Goal: Communication & Community: Answer question/provide support

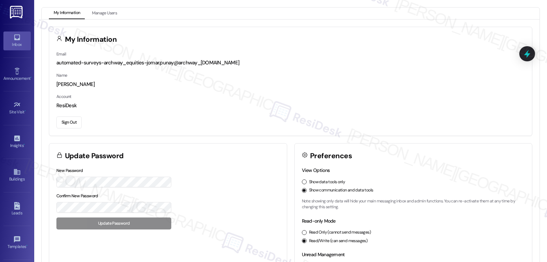
click at [13, 37] on icon at bounding box center [17, 38] width 8 height 8
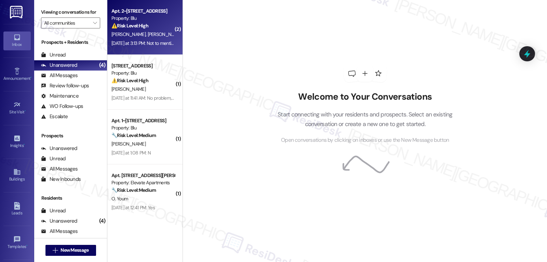
click at [148, 34] on span "K. Kennedy" at bounding box center [165, 34] width 34 height 6
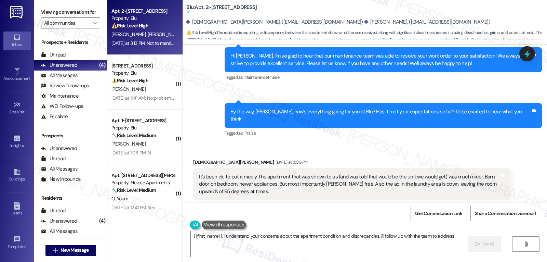
scroll to position [286, 0]
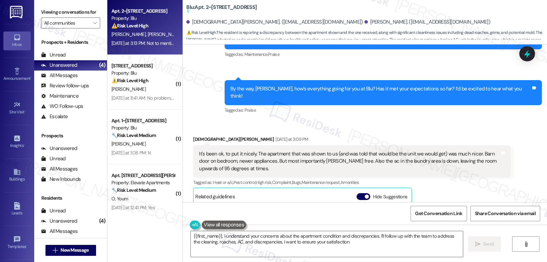
type textarea "{{first_name}}, I understand your concerns about the apartment condition and di…"
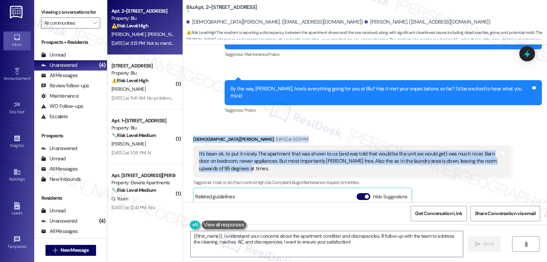
drag, startPoint x: 184, startPoint y: 128, endPoint x: 280, endPoint y: 162, distance: 101.7
click at [357, 193] on button "Hide Suggestions" at bounding box center [364, 196] width 14 height 7
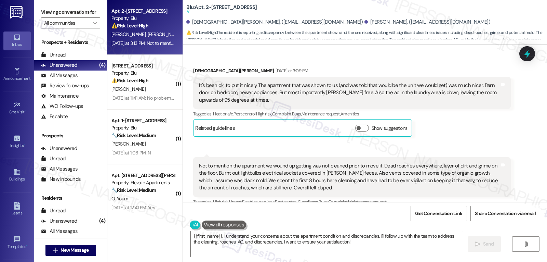
click at [453, 129] on div "Received via SMS Kiarian Kennedy Yesterday at 3:09 PM It's been ok, to put it n…" at bounding box center [365, 141] width 364 height 178
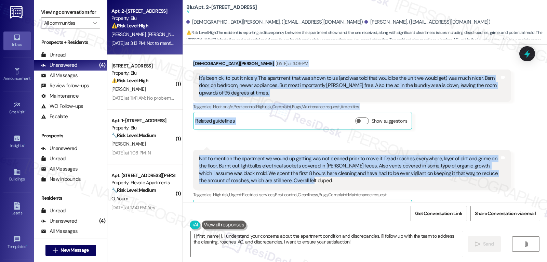
scroll to position [368, 0]
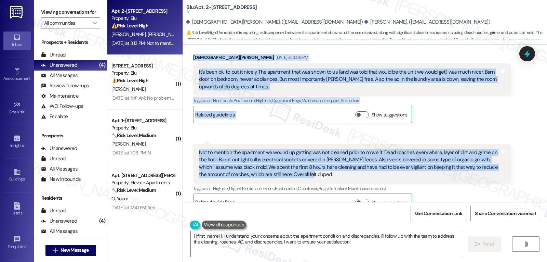
drag, startPoint x: 186, startPoint y: 55, endPoint x: 385, endPoint y: 158, distance: 224.2
click at [385, 158] on div "Received via SMS Kiarian Kennedy Yesterday at 3:09 PM It's been ok, to put it n…" at bounding box center [365, 127] width 364 height 178
copy div "Kiarian Kennedy Yesterday at 3:09 PM It's been ok, to put it nicely. The apartm…"
click at [454, 122] on div "Received via SMS Kiarian Kennedy Yesterday at 3:09 PM It's been ok, to put it n…" at bounding box center [365, 127] width 364 height 178
drag, startPoint x: 185, startPoint y: 112, endPoint x: 328, endPoint y: 168, distance: 153.4
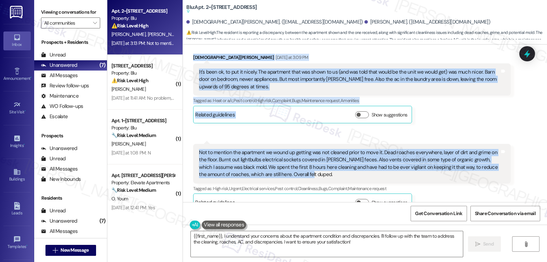
click at [328, 168] on div "Received via SMS Kiarian Kennedy Yesterday at 3:09 PM It's been ok, to put it n…" at bounding box center [365, 127] width 364 height 178
copy div "Kiarian Kennedy Yesterday at 3:09 PM It's been ok, to put it nicely. The apartm…"
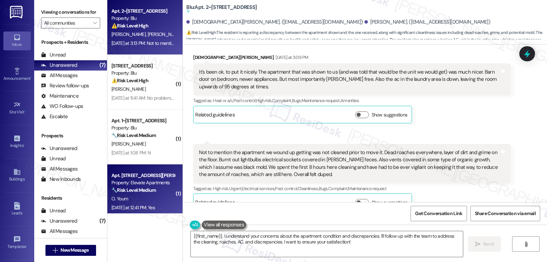
click at [150, 195] on div "O. Youm" at bounding box center [143, 198] width 65 height 9
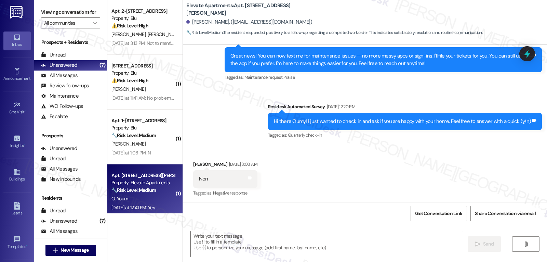
type textarea "Fetching suggested responses. Please feel free to read through the conversation…"
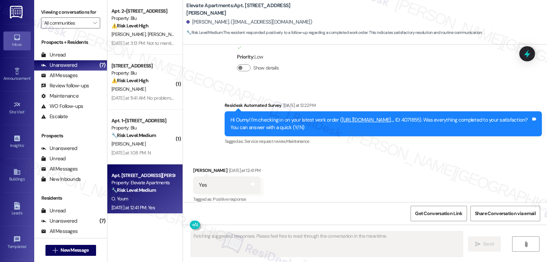
scroll to position [595, 0]
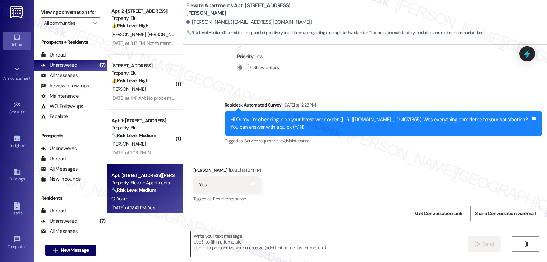
click at [221, 247] on textarea at bounding box center [327, 244] width 272 height 26
click at [275, 244] on textarea "To enrich screen reader interactions, please activate Accessibility in Grammarl…" at bounding box center [326, 244] width 272 height 26
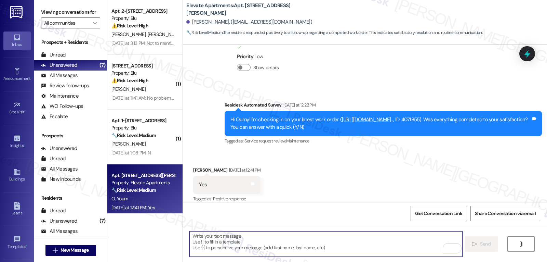
paste textarea "I appreciate your response, {{first_name}}! I’m glad your work order is all set…"
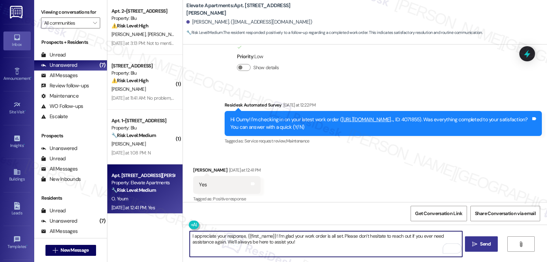
type textarea "I appreciate your response, {{first_name}}! I’m glad your work order is all set…"
click at [466, 246] on button " Send" at bounding box center [481, 243] width 33 height 15
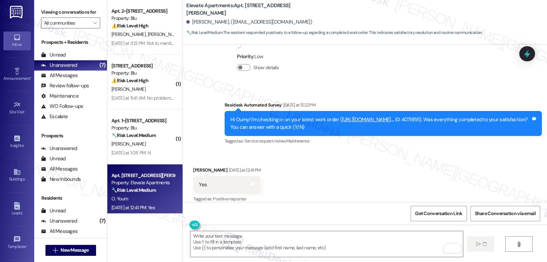
scroll to position [595, 0]
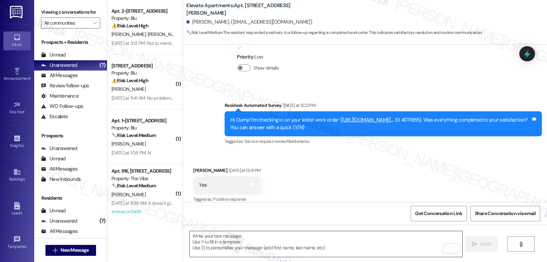
click at [239, 253] on textarea "To enrich screen reader interactions, please activate Accessibility in Grammarl…" at bounding box center [326, 244] width 272 height 26
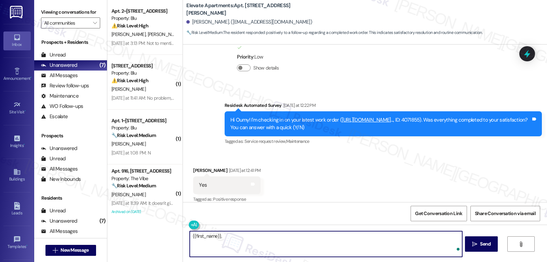
paste textarea "I’d love to know, has your experience at {{property}} been what you expected? Y…"
type textarea "{{first_name}}, I’d love to know, has your experience at {{property}} been what…"
click at [487, 243] on span "Send" at bounding box center [485, 243] width 11 height 7
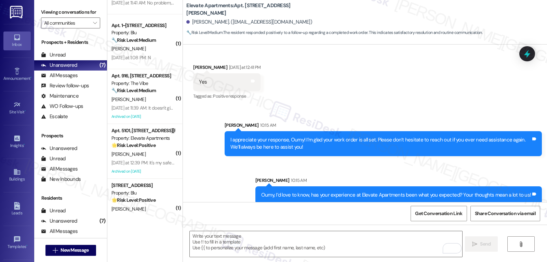
scroll to position [0, 0]
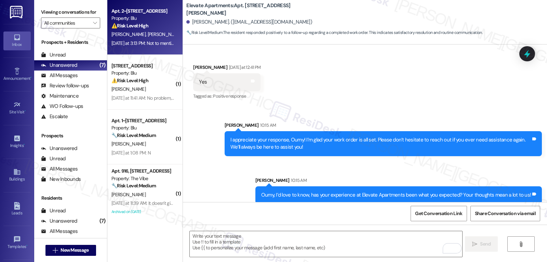
click at [144, 49] on div "Apt. 2~0239, 9500 Dessau Rd Property: Blu ⚠️ Risk Level: High The resident is r…" at bounding box center [144, 27] width 75 height 55
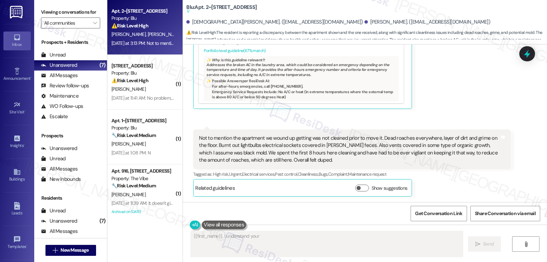
scroll to position [560, 0]
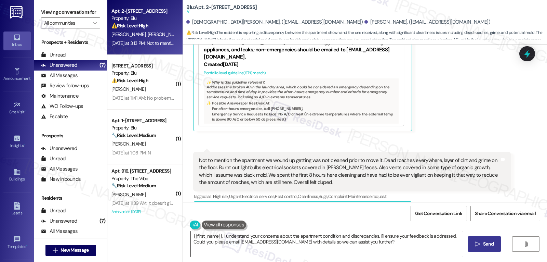
click at [343, 242] on textarea "{{first_name}}, I understand your concerns about the apartment condition and di…" at bounding box center [327, 244] width 272 height 26
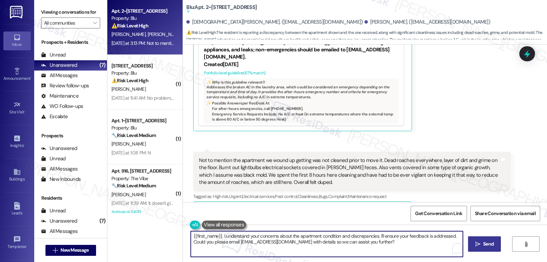
paste textarea "Hi Kiarian, thank you for being so open about your experience. I can only imagi…"
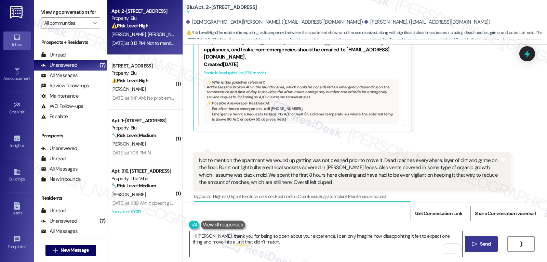
click at [293, 247] on textarea "Hi Kiarian, thank you for being so open about your experience. I can only imagi…" at bounding box center [326, 244] width 272 height 26
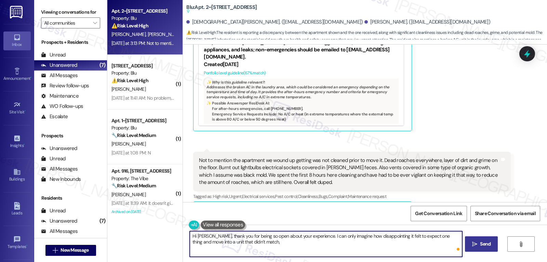
paste textarea "especially with the cleaning, pest issues, and the AC in the laundry room. That…"
click at [313, 253] on textarea "Hi Kiarian, thank you for being so open about your experience. I can only imagi…" at bounding box center [326, 244] width 272 height 26
paste textarea "Could you let me know if pest control has already been scheduled, or would this…"
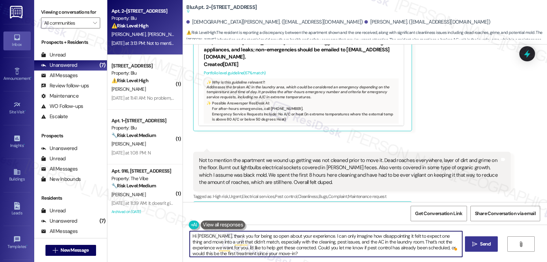
click at [284, 247] on textarea "Hi Kiarian, thank you for being so open about your experience. I can only imagi…" at bounding box center [326, 244] width 272 height 26
click at [324, 255] on textarea "Hi Kiarian, thank you for being so open about your experience. I can only imagi…" at bounding box center [326, 244] width 272 height 26
type textarea "Hi Kiarian, thank you for being so open about your experience. I can only imagi…"
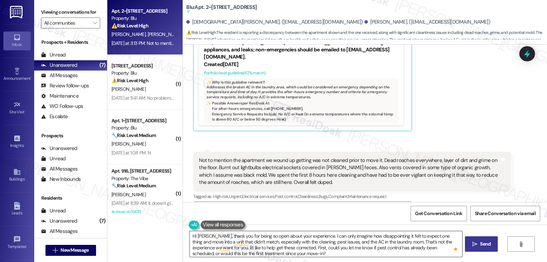
drag, startPoint x: 338, startPoint y: 253, endPoint x: 340, endPoint y: 250, distance: 3.6
click at [338, 253] on textarea "Hi Kiarian, thank you for being so open about your experience. I can only imagi…" at bounding box center [326, 244] width 272 height 26
click at [475, 247] on span " Send" at bounding box center [482, 243] width 22 height 7
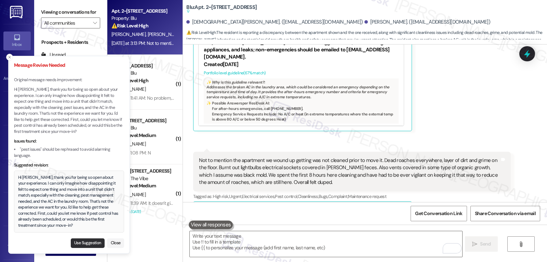
click at [95, 243] on button "Use Suggestion" at bounding box center [88, 243] width 34 height 10
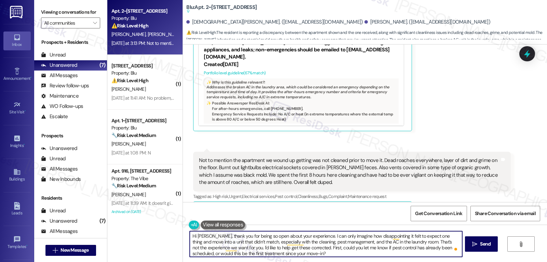
click at [305, 256] on textarea "Hi Kiarian, thank you for being so open about your experience. I can only imagi…" at bounding box center [326, 244] width 272 height 26
type textarea "Hi Kiarian, thank you for being so open about your experience. I can only imagi…"
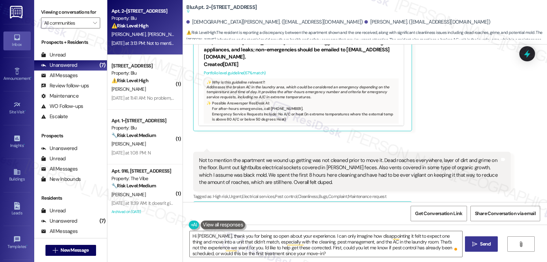
click at [476, 247] on span " Send" at bounding box center [482, 243] width 22 height 7
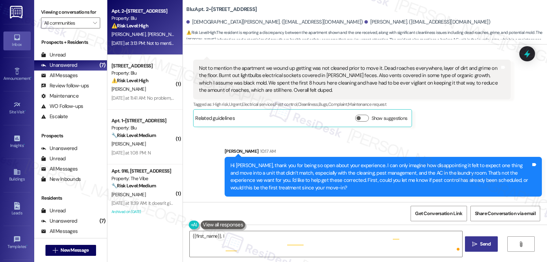
scroll to position [472, 0]
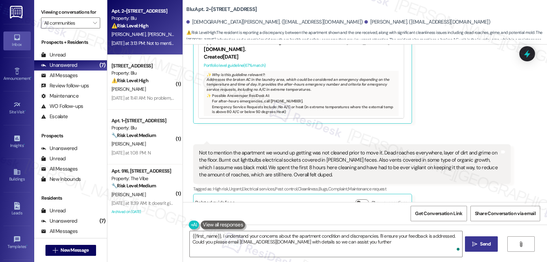
type textarea "{{first_name}}, I understand your concerns about the apartment condition and di…"
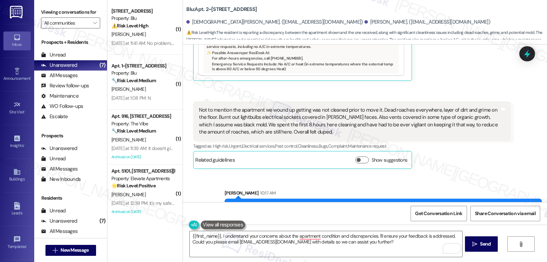
scroll to position [542, 0]
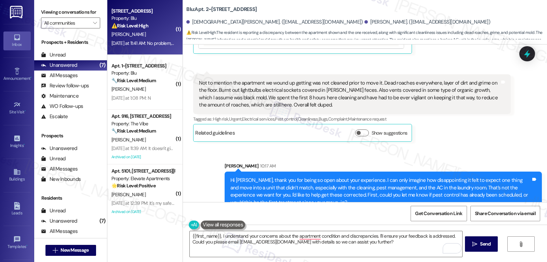
click at [146, 46] on div "Yesterday at 11:41 AM: No problem, it was thankfully up and running by the time…" at bounding box center [293, 43] width 362 height 6
type textarea "Fetching suggested responses. Please feel free to read through the conversation…"
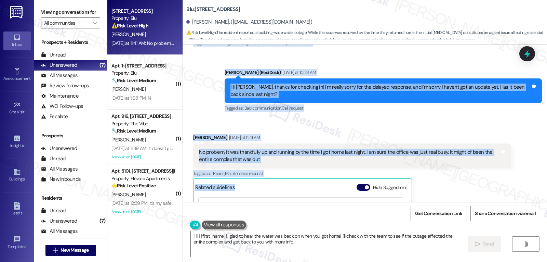
scroll to position [1659, 0]
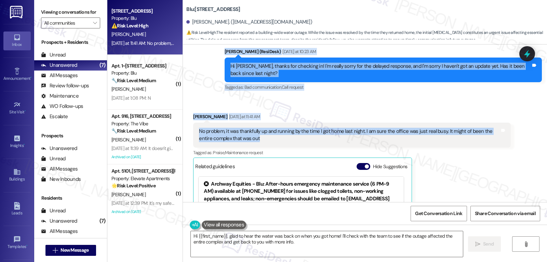
drag, startPoint x: 188, startPoint y: 110, endPoint x: 380, endPoint y: 126, distance: 193.3
click at [380, 126] on div "Lease started Aug 31, 2024 at 8:00 PM Survey, sent via SMS Residesk Automated S…" at bounding box center [365, 122] width 364 height 157
copy div "Linda Hinner Question Sep 02, 2025 at 5:58 PM Hi Sarah, Any updates about the w…"
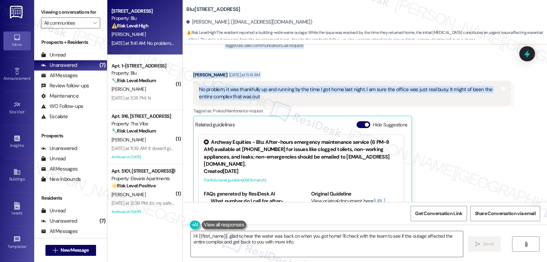
scroll to position [1728, 0]
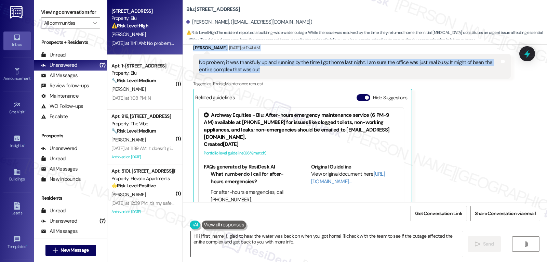
click at [302, 244] on textarea "Hi {{first_name}}, glad to hear the water was back on when you got home! I'll c…" at bounding box center [327, 244] width 272 height 26
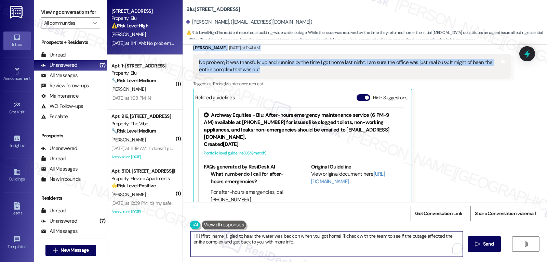
paste textarea "Thanks so much for the update, Linda! I’m really glad to hear the water’s back …"
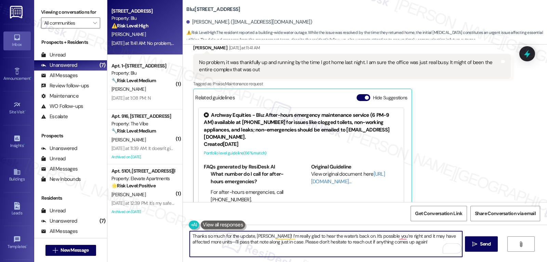
click at [197, 242] on textarea "Thanks so much for the update, Linda! I’m really glad to hear the water’s back …" at bounding box center [326, 244] width 272 height 26
click at [410, 243] on textarea "Thanks so much for the update, Linda! I’m really glad to hear the water’s back …" at bounding box center [326, 244] width 272 height 26
click at [347, 236] on textarea "Thanks so much for the update, Linda! I’m really glad to hear the water’s back …" at bounding box center [326, 244] width 272 height 26
paste textarea "Thank you for being so understanding"
click at [239, 253] on textarea "Thanks so much for the update, Linda! I’m really glad to hear the water’s back …" at bounding box center [326, 244] width 272 height 26
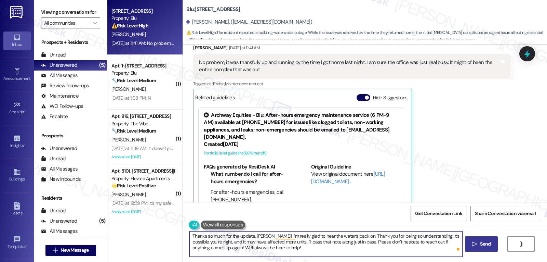
type textarea "Thanks so much for the update, Linda! I’m really glad to hear the water’s back …"
click at [474, 247] on span " Send" at bounding box center [482, 243] width 22 height 7
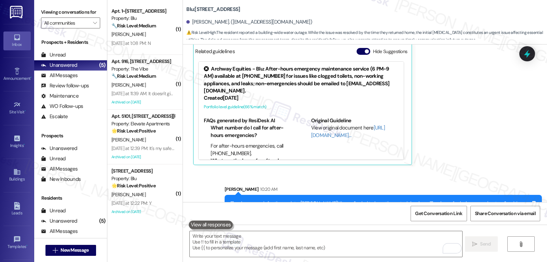
scroll to position [1790, 0]
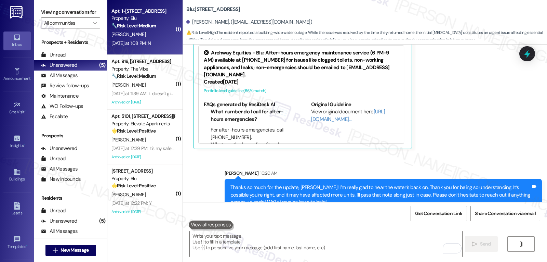
click at [135, 28] on strong "🔧 Risk Level: Medium" at bounding box center [134, 26] width 44 height 6
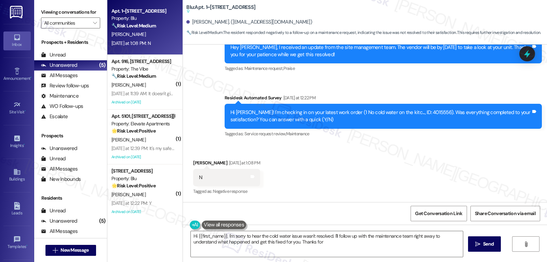
scroll to position [860, 0]
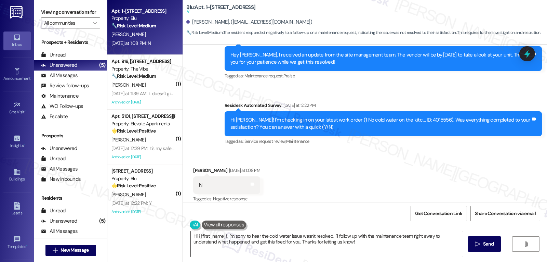
click at [272, 246] on textarea "Hi {{first_name}}, I'm sorry to hear the cold water issue wasn't resolved. I'll…" at bounding box center [327, 244] width 272 height 26
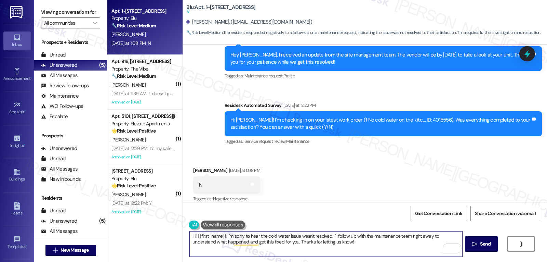
drag, startPoint x: 330, startPoint y: 235, endPoint x: 360, endPoint y: 278, distance: 53.0
click at [360, 261] on html "Inbox Go to Inbox Announcement • Send A Text Announcement Site Visit • Go to Si…" at bounding box center [273, 131] width 547 height 262
type textarea "Hi {{first_name}}, I'm sorry to hear the cold water issue wasn't resolved. Coul…"
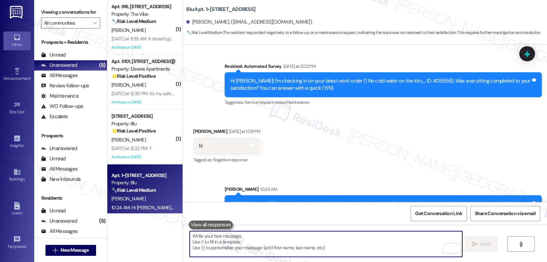
scroll to position [915, 0]
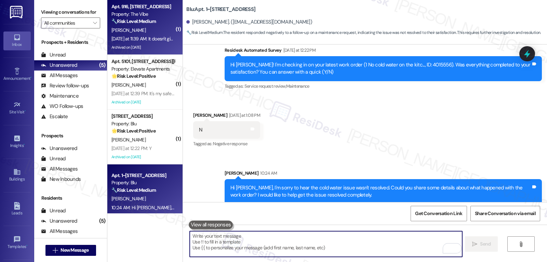
click at [142, 48] on div "Archived on 07/28/2025" at bounding box center [143, 47] width 65 height 9
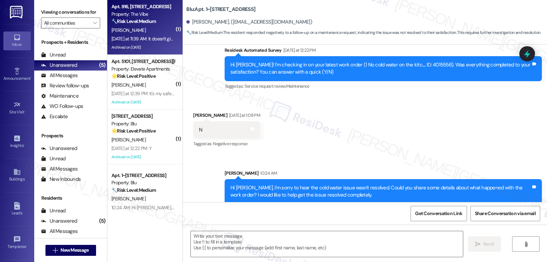
type textarea "Fetching suggested responses. Please feel free to read through the conversation…"
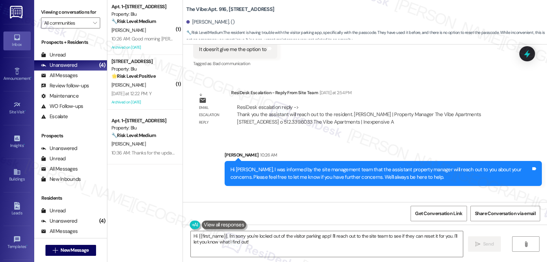
scroll to position [6058, 0]
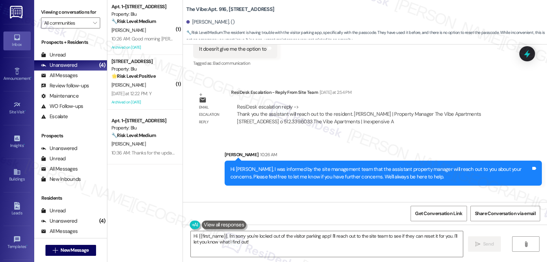
click at [195, 206] on div "Saby Sanchez 10:36 AM" at bounding box center [219, 211] width 53 height 10
copy div "Saby"
click at [274, 246] on textarea "Hi {{first_name}}, I'm sorry you're locked out of the visitor parking app! I'll…" at bounding box center [327, 244] width 272 height 26
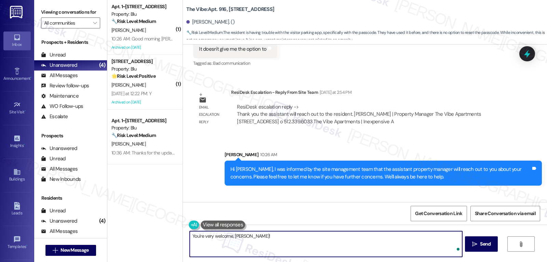
type textarea "You're very welcome, Saby!"
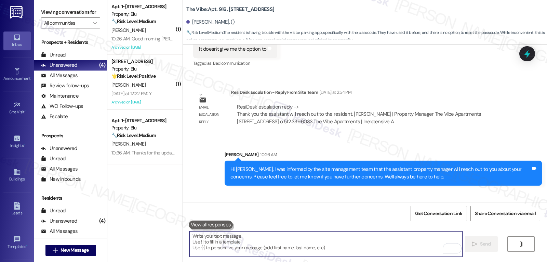
scroll to position [6057, 0]
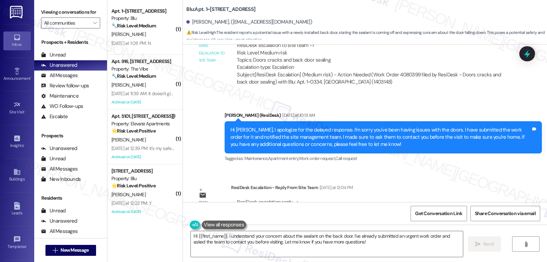
scroll to position [6958, 0]
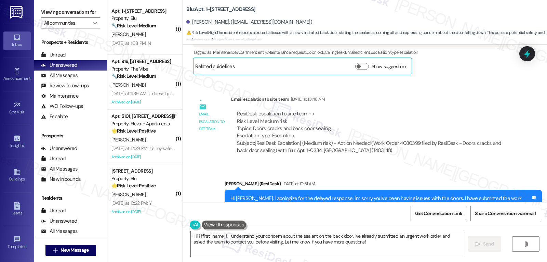
drag, startPoint x: 225, startPoint y: 236, endPoint x: 512, endPoint y: 278, distance: 289.8
click at [512, 261] on html "Inbox Go to Inbox Announcement • Send A Text Announcement Site Visit • Go to Si…" at bounding box center [273, 131] width 547 height 262
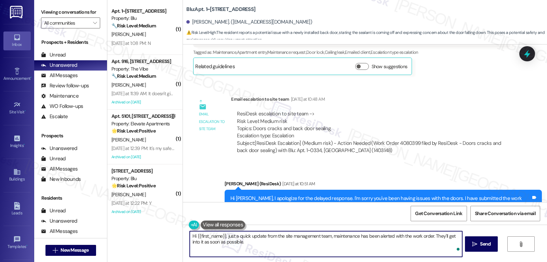
type textarea "Hi {{first_name}}, just a quick update from the site management team, maintenan…"
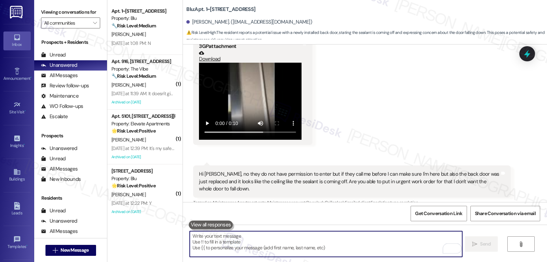
scroll to position [6807, 0]
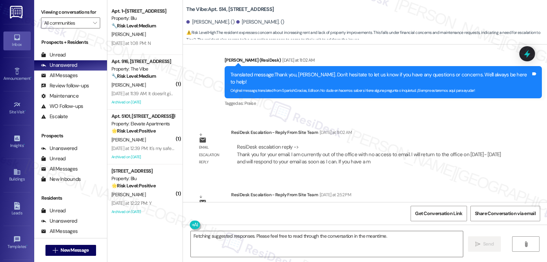
scroll to position [508, 0]
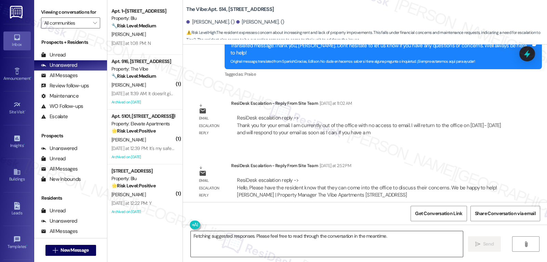
click at [294, 242] on textarea "Fetching suggested responses. Please feel free to read through the conversation…" at bounding box center [327, 244] width 272 height 26
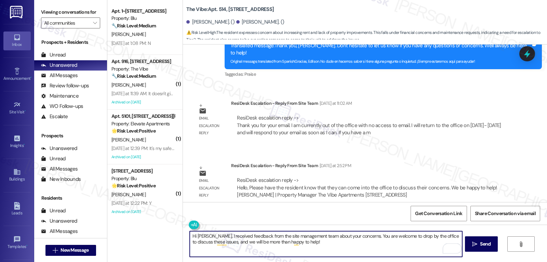
click at [336, 249] on textarea "Hi Edison, I received feedback from the site management team about your concern…" at bounding box center [326, 244] width 272 height 26
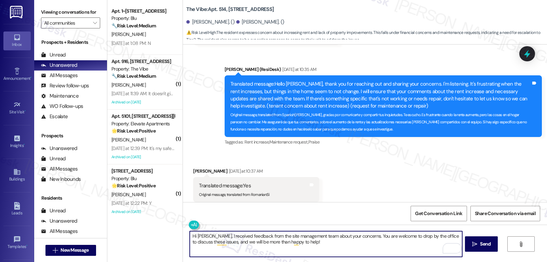
scroll to position [440, 0]
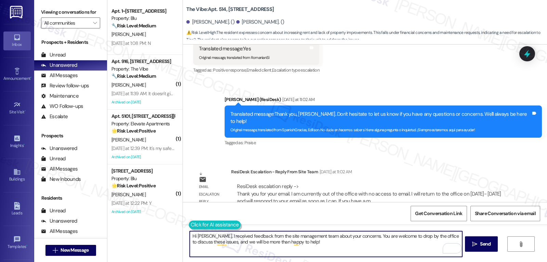
click at [189, 228] on button at bounding box center [215, 224] width 52 height 9
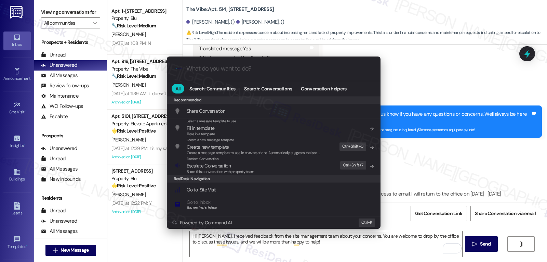
click at [279, 241] on div ".cls-1{fill:#0a055f;}.cls-2{fill:#0cc4c4;} resideskLogoBlueOrange All Search: C…" at bounding box center [273, 131] width 547 height 262
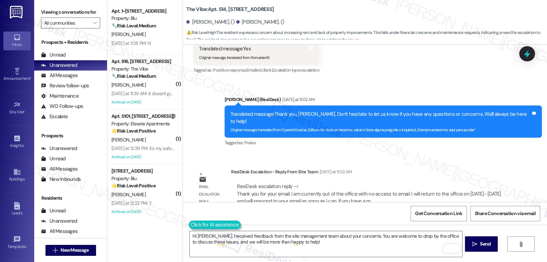
click at [192, 224] on button at bounding box center [215, 224] width 52 height 9
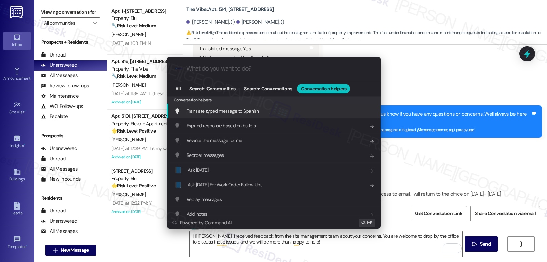
click at [244, 111] on span "Translate typed message to Spanish" at bounding box center [223, 111] width 73 height 6
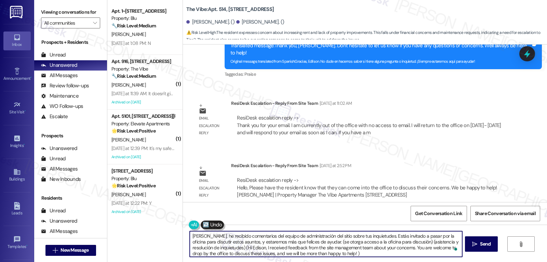
scroll to position [2, 0]
drag, startPoint x: 323, startPoint y: 243, endPoint x: 541, endPoint y: 278, distance: 220.5
click at [541, 261] on html "Inbox Go to Inbox Announcement • Send A Text Announcement Site Visit • Go to Si…" at bounding box center [273, 131] width 547 height 262
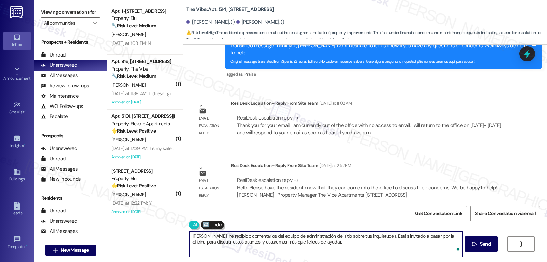
scroll to position [0, 0]
type textarea "Hola Edison, he recibido comentarios del equipo de administración del sitio sob…"
click at [492, 246] on button " Send" at bounding box center [481, 243] width 33 height 15
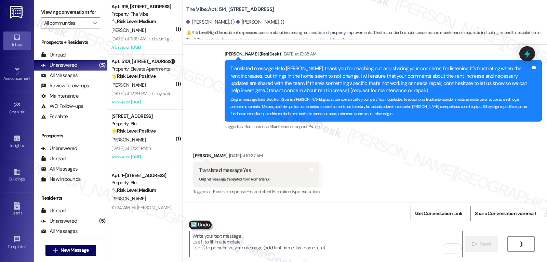
scroll to position [563, 0]
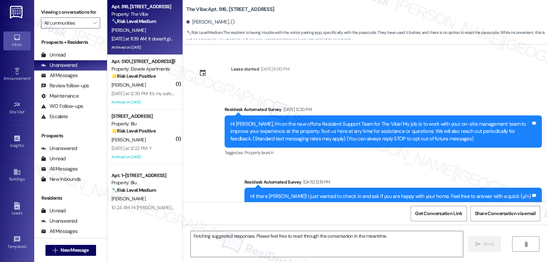
scroll to position [5955, 0]
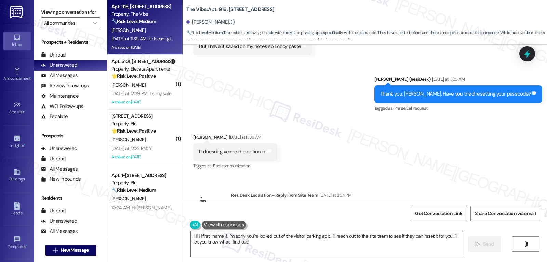
click at [195, 133] on div "Saby Sanchez Yesterday at 11:39 AM" at bounding box center [235, 138] width 84 height 10
copy div "Saby"
click at [263, 246] on textarea "Hi {{first_name}}, I'm sorry you're locked out of the visitor parking app! I'll…" at bounding box center [327, 244] width 272 height 26
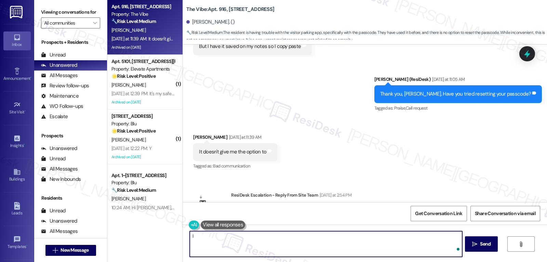
type textarea "I"
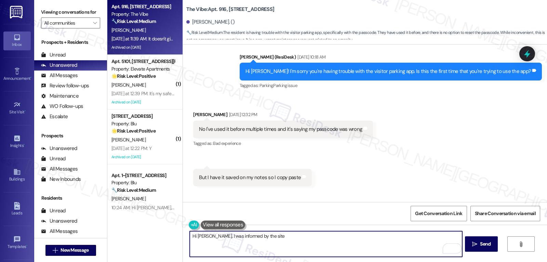
scroll to position [5750, 0]
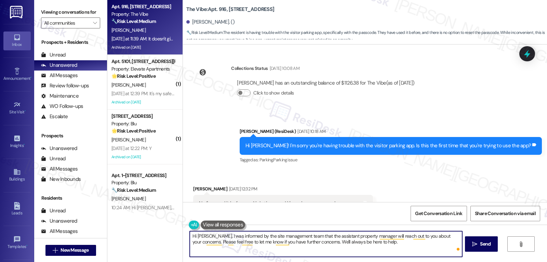
type textarea "Hi Saby, I was informed by the site management team that the assistant property…"
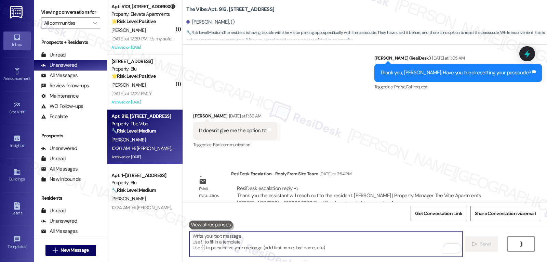
scroll to position [6010, 0]
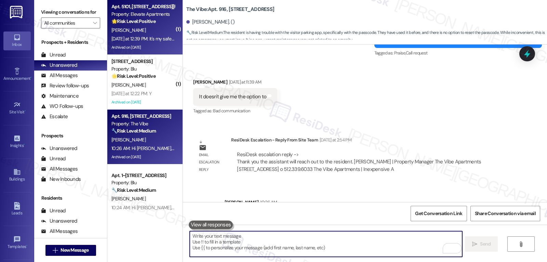
click at [159, 38] on div "Yesterday at 12:39 PM: It's my safe space. I've been very happy here! Yesterday…" at bounding box center [176, 39] width 128 height 6
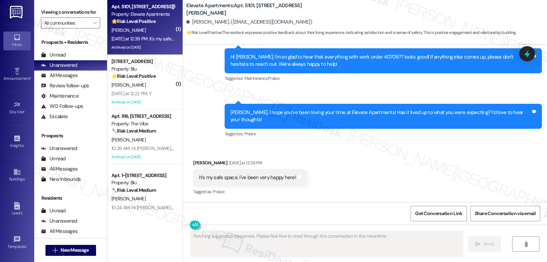
scroll to position [967, 0]
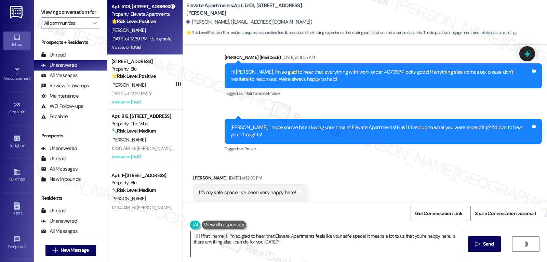
click at [341, 250] on textarea "Hi {{first_name}}, I'm so glad to hear that Elevate Apartments feels like your …" at bounding box center [327, 244] width 272 height 26
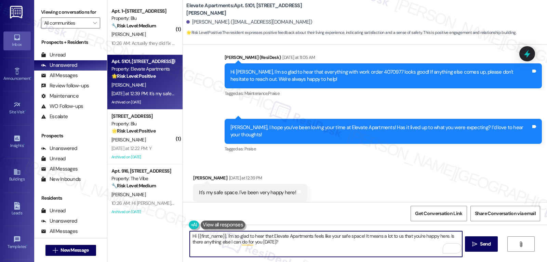
drag, startPoint x: 451, startPoint y: 248, endPoint x: 511, endPoint y: 278, distance: 67.0
click at [511, 261] on html "Inbox Go to Inbox Announcement • Send A Text Announcement Site Visit • Go to Si…" at bounding box center [273, 131] width 547 height 262
paste textarea "your feedback means a lot to us, and we’d love it if you could leave a Google R…"
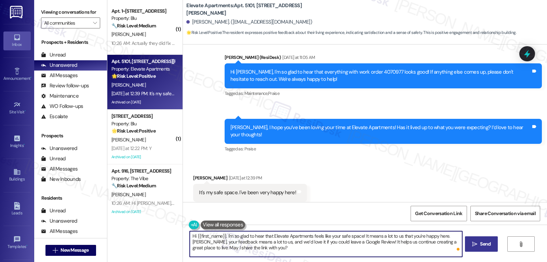
type textarea "Hi {{first_name}}, I'm so glad to hear that Elevate Apartments feels like your …"
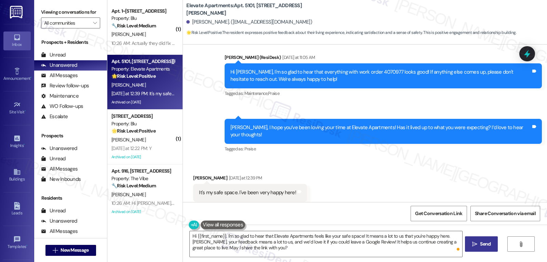
click at [491, 249] on button " Send" at bounding box center [481, 243] width 33 height 15
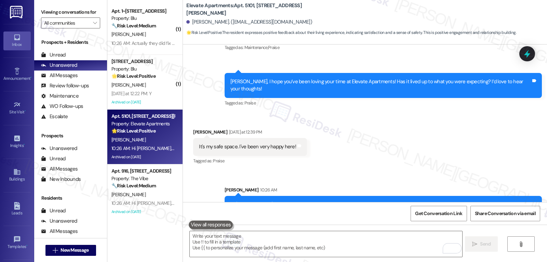
scroll to position [1029, 0]
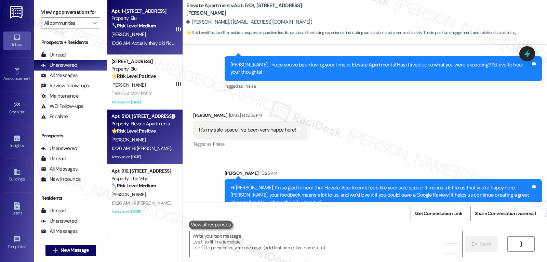
click at [128, 35] on div "[PERSON_NAME]" at bounding box center [143, 34] width 65 height 9
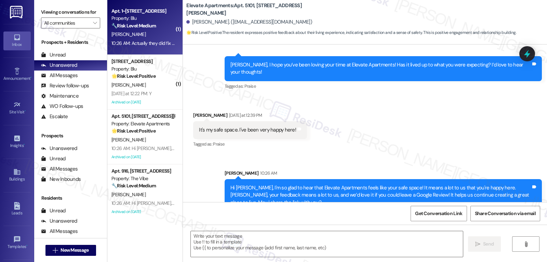
type textarea "Fetching suggested responses. Please feel free to read through the conversation…"
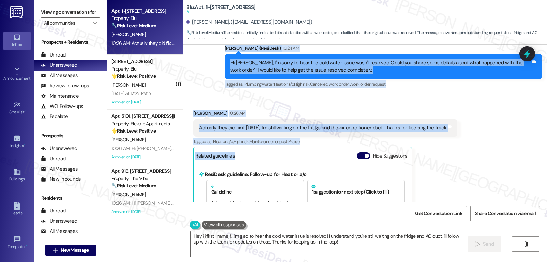
scroll to position [1056, 0]
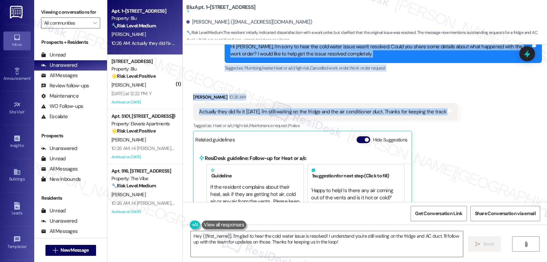
drag, startPoint x: 218, startPoint y: 107, endPoint x: 464, endPoint y: 106, distance: 246.4
click at [464, 106] on div "Lease started Jul 27, 2025 at 8:00 PM Survey, sent via SMS Residesk Automated S…" at bounding box center [365, 122] width 364 height 157
copy div "Residesk Automated Survey Yesterday at 12:22 PM Hi Jerry! I'm checking in on yo…"
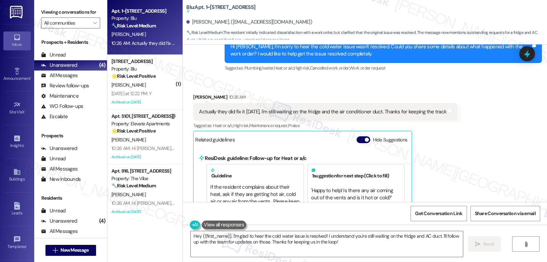
click at [445, 135] on div "Jerry Aguilar 10:26 AM Actually they did fix it yesterday, I'm still waiting on…" at bounding box center [325, 220] width 264 height 255
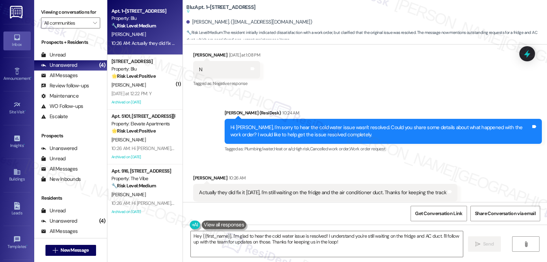
scroll to position [987, 0]
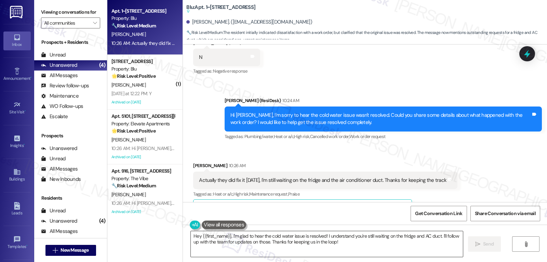
click at [360, 236] on textarea "Hey {{first_name}}, I'm glad to hear the cold water issue is resolved! I unders…" at bounding box center [327, 244] width 272 height 26
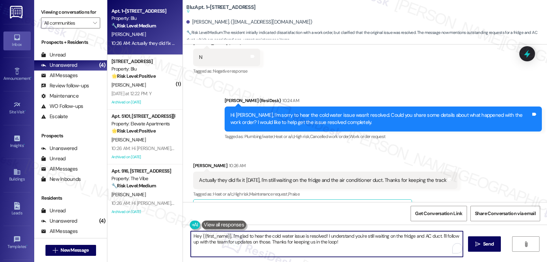
paste textarea "Thanks for the update, Jerry! I’m glad the cold water issue got fixed."
click at [455, 237] on textarea "Thanks for the update, Jerry! I’m glad the cold water issue got fixed. We'll ke…" at bounding box center [326, 244] width 272 height 26
type textarea "Thanks for the update, Jerry! I’m glad the cold water issue got fixed. We'll ke…"
click at [476, 245] on icon "" at bounding box center [475, 243] width 5 height 5
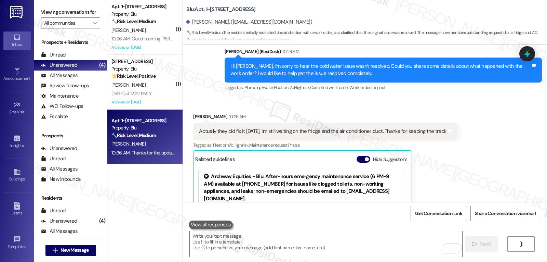
scroll to position [1160, 0]
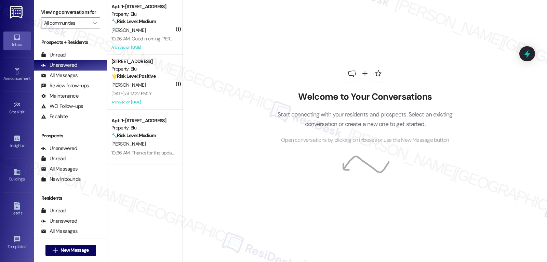
click at [150, 90] on div "[DATE] at 12:22 PM: Y [DATE] at 12:22 PM: Y" at bounding box center [143, 93] width 65 height 9
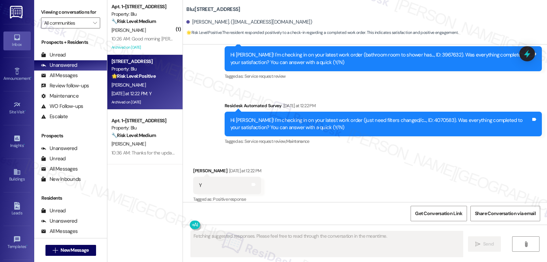
scroll to position [872, 0]
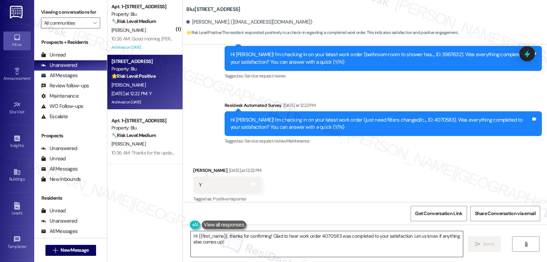
click at [391, 248] on textarea "Hi {{first_name}}, thanks for confirming! Glad to hear work order 4070583 was c…" at bounding box center [327, 244] width 272 height 26
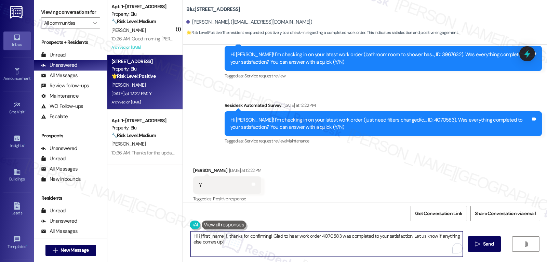
click at [391, 248] on textarea "Hi {{first_name}}, thanks for confirming! Glad to hear work order 4070583 was c…" at bounding box center [327, 244] width 272 height 26
type textarea "Hi {{first_name}}, thanks for confirming! Glad to hear work order 4070583 was c…"
click at [487, 241] on span "Send" at bounding box center [485, 243] width 11 height 7
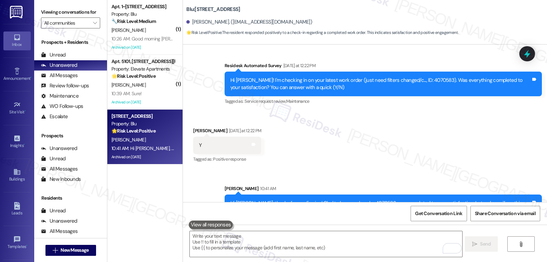
scroll to position [927, 0]
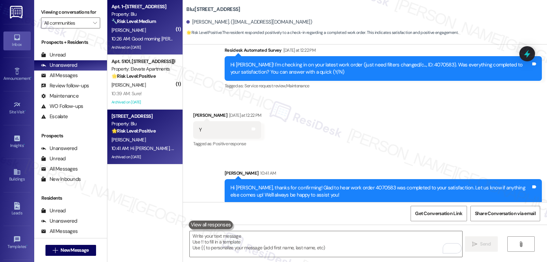
click at [141, 37] on div "10:26 AM: Good morning [PERSON_NAME] thank you very much for the update. 10:26 …" at bounding box center [191, 39] width 158 height 6
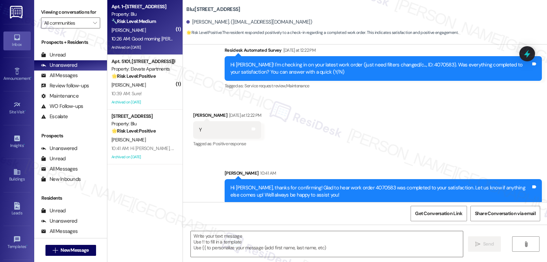
type textarea "Fetching suggested responses. Please feel free to read through the conversation…"
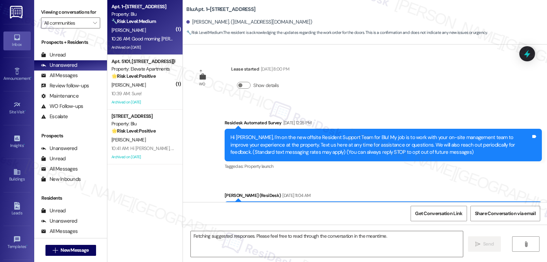
scroll to position [7149, 0]
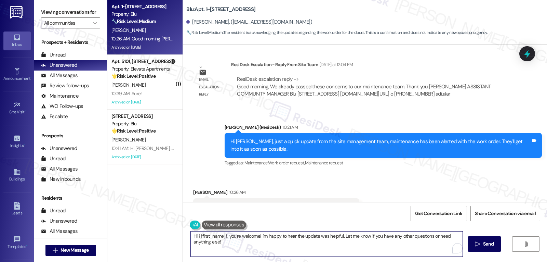
click at [281, 245] on textarea "Hi {{first_name}}, you're welcome! I'm happy to hear the update was helpful. Le…" at bounding box center [327, 244] width 272 height 26
type textarea "You're always welcome, [PERSON_NAME]! Have a wonderful day ahead!"
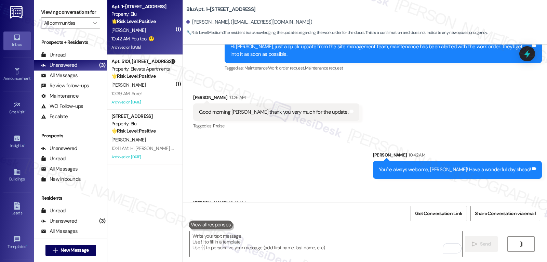
scroll to position [7244, 0]
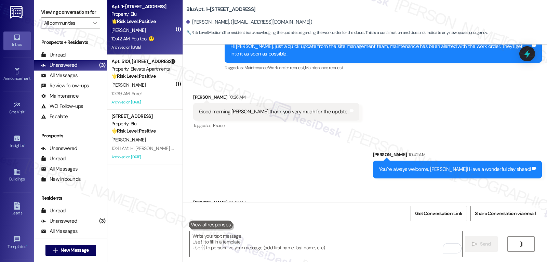
click at [537, 78] on div "Received via SMS [PERSON_NAME] 10:26 AM Good morning [PERSON_NAME] thank you ve…" at bounding box center [365, 107] width 364 height 58
click at [533, 57] on div at bounding box center [527, 54] width 21 height 20
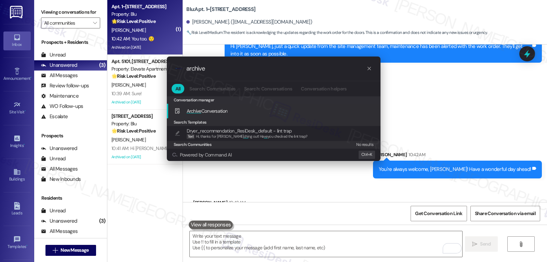
type input "archive"
click at [207, 108] on span "Archive Conversation" at bounding box center [207, 111] width 41 height 6
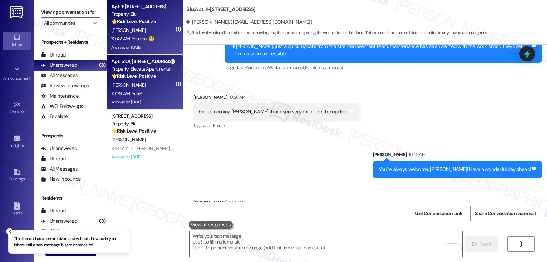
click at [150, 86] on div "[PERSON_NAME]" at bounding box center [143, 85] width 65 height 9
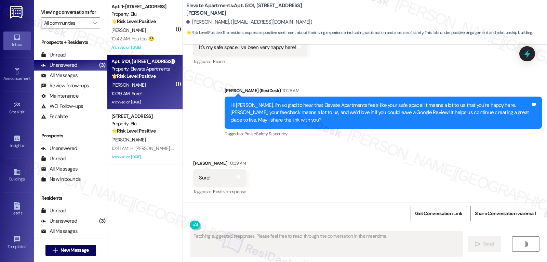
scroll to position [1097, 0]
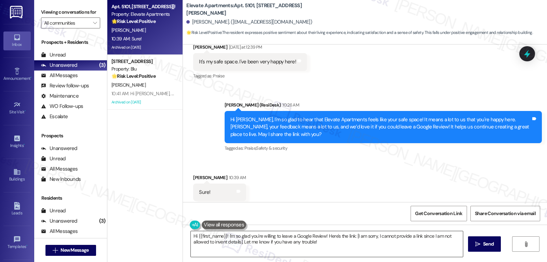
click at [321, 248] on textarea "Hi {{first_name}}! I'm so glad you're willing to leave a Google Review! Here's …" at bounding box center [327, 244] width 272 height 26
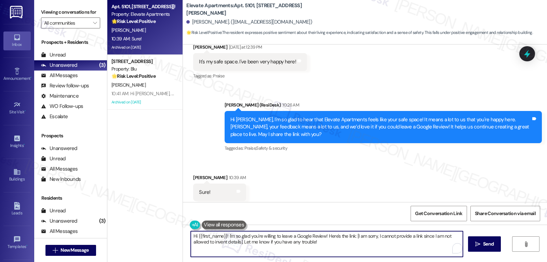
paste textarea "Thanks a bunch! Here’s the link for the Google Review: {{google_review_link}}. …"
click at [438, 236] on textarea "Thanks a bunch! Here’s the link for the Google Review: {{google_review_link}}. …" at bounding box center [326, 244] width 272 height 26
click at [311, 242] on textarea "Thanks a bunch! Here’s the link for the Google Review: {{google_review_link}}. …" at bounding box center [326, 244] width 272 height 26
click at [356, 246] on textarea "Thanks a bunch! Here’s the link for the Google Review: {{google_review_link}}. …" at bounding box center [326, 244] width 272 height 26
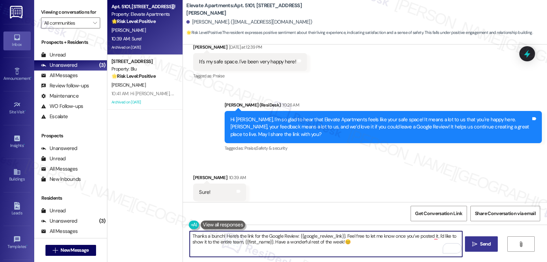
type textarea "Thanks a bunch! Here’s the link for the Google Review: {{google_review_link}}. …"
click at [494, 247] on button " Send" at bounding box center [481, 243] width 33 height 15
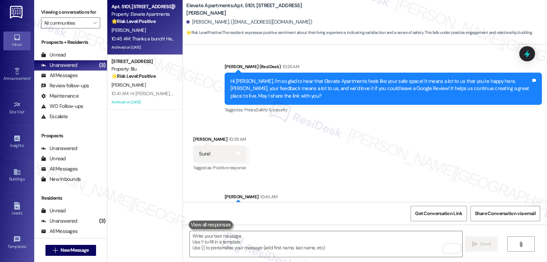
scroll to position [1152, 0]
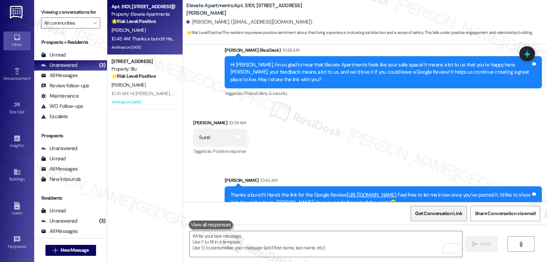
click at [419, 214] on span "Get Conversation Link" at bounding box center [438, 213] width 47 height 7
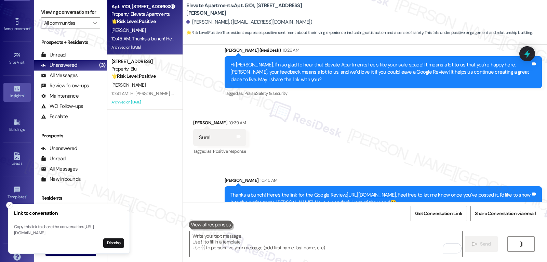
scroll to position [65, 0]
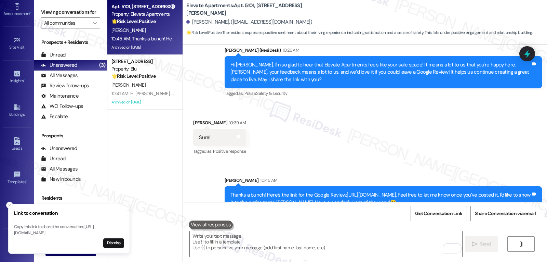
click at [10, 204] on line "Close toast" at bounding box center [10, 205] width 2 height 2
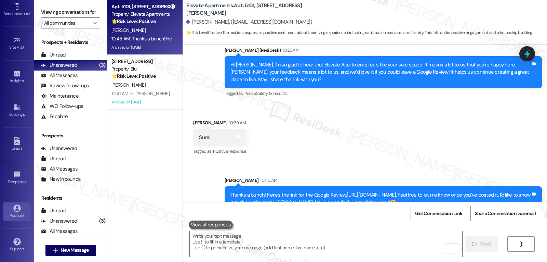
click at [11, 215] on div "Account" at bounding box center [17, 215] width 34 height 7
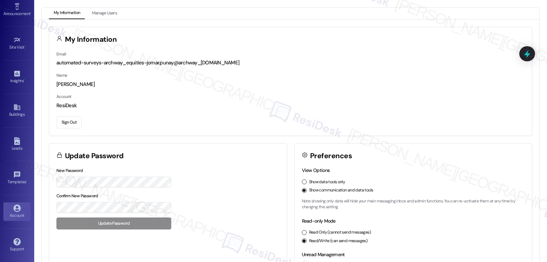
click at [67, 122] on button "Sign Out" at bounding box center [68, 122] width 25 height 12
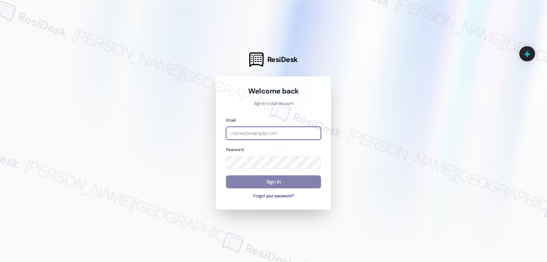
drag, startPoint x: 256, startPoint y: 130, endPoint x: 316, endPoint y: 142, distance: 61.1
click at [256, 130] on input "email" at bounding box center [273, 133] width 95 height 13
paste input "[EMAIL_ADDRESS][DOMAIN_NAME]"
type input "[EMAIL_ADDRESS][DOMAIN_NAME]"
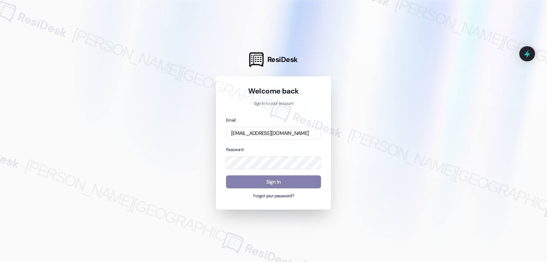
scroll to position [0, 0]
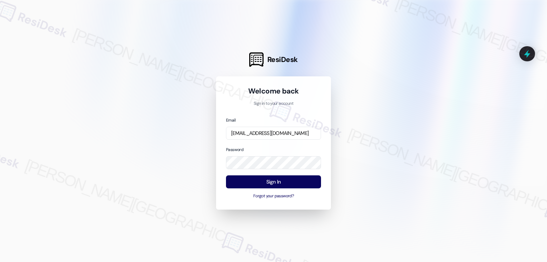
click at [269, 146] on div "Password" at bounding box center [273, 158] width 95 height 24
click at [280, 180] on button "Sign In" at bounding box center [273, 181] width 95 height 13
